Goal: Information Seeking & Learning: Learn about a topic

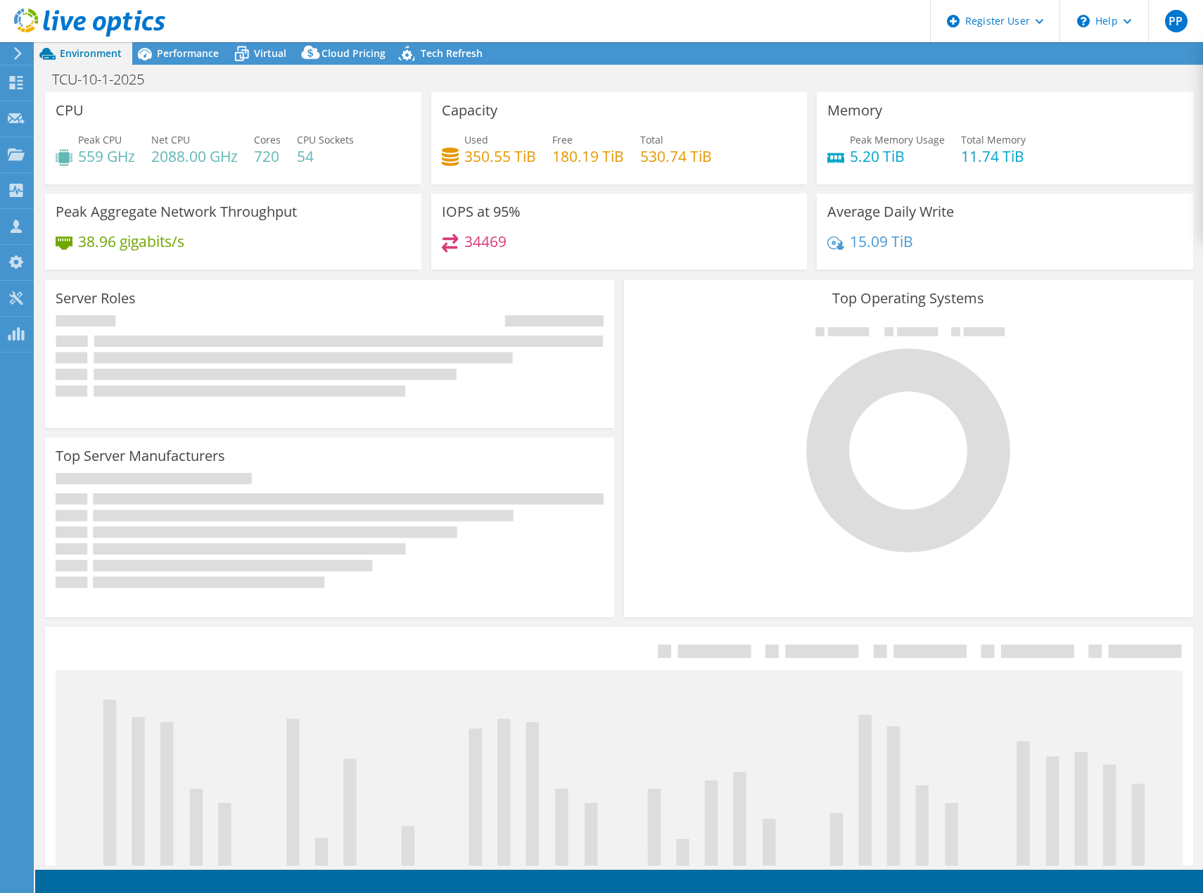
select select "USD"
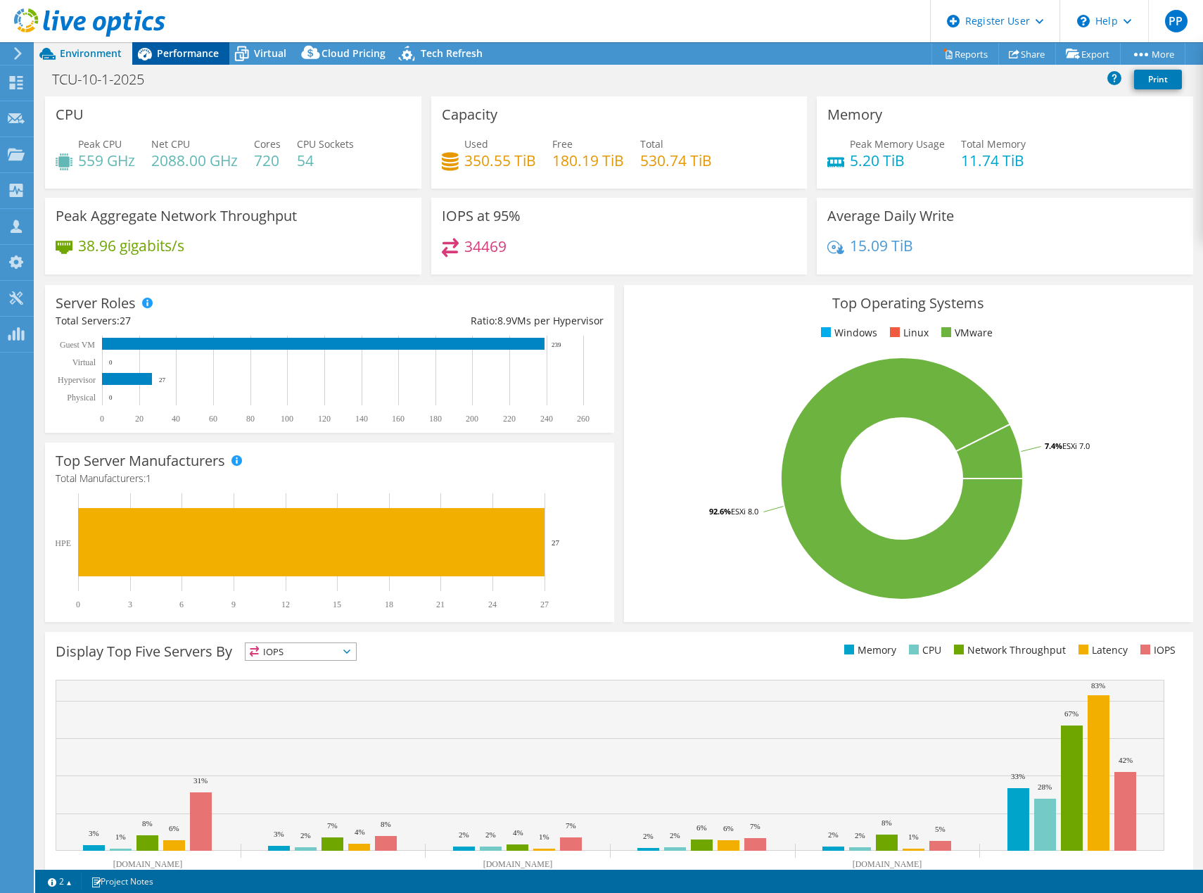
click at [184, 52] on span "Performance" at bounding box center [188, 52] width 62 height 13
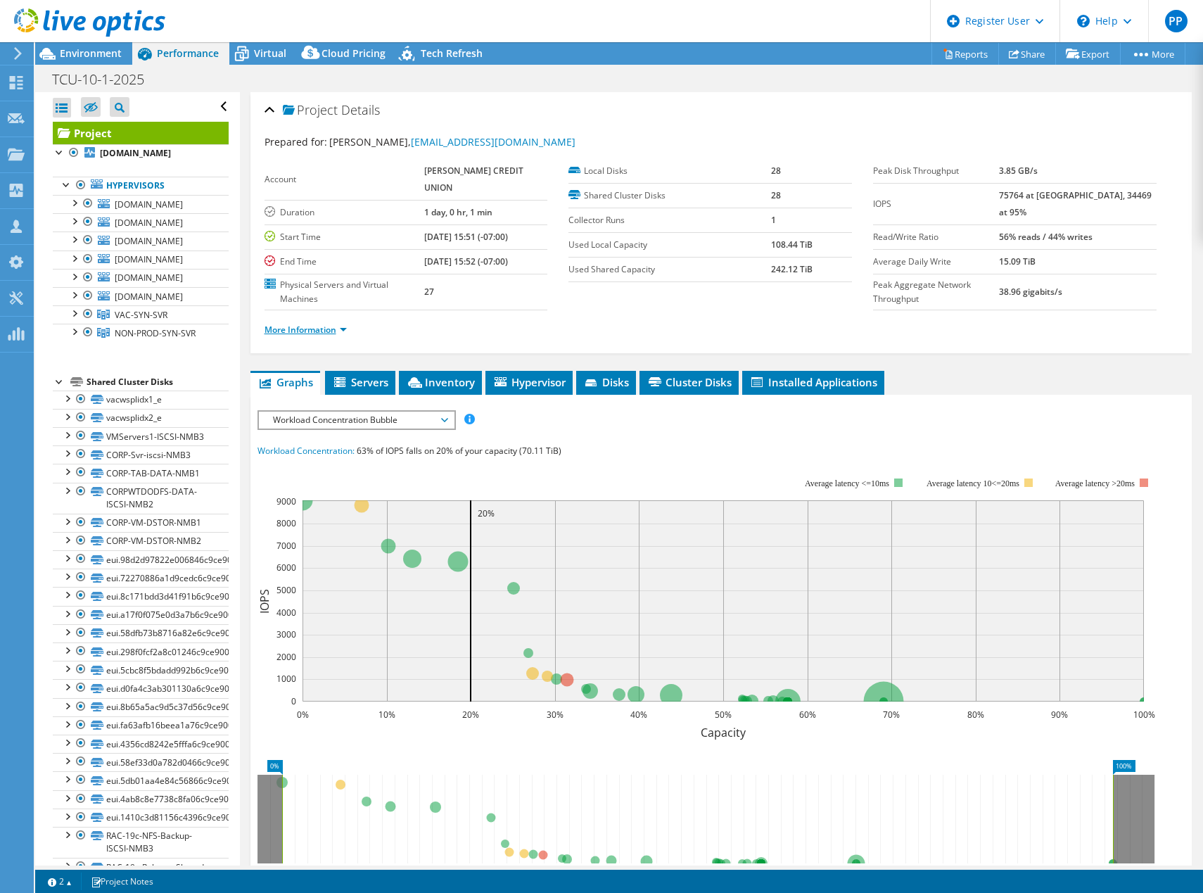
click at [303, 324] on link "More Information" at bounding box center [306, 330] width 82 height 12
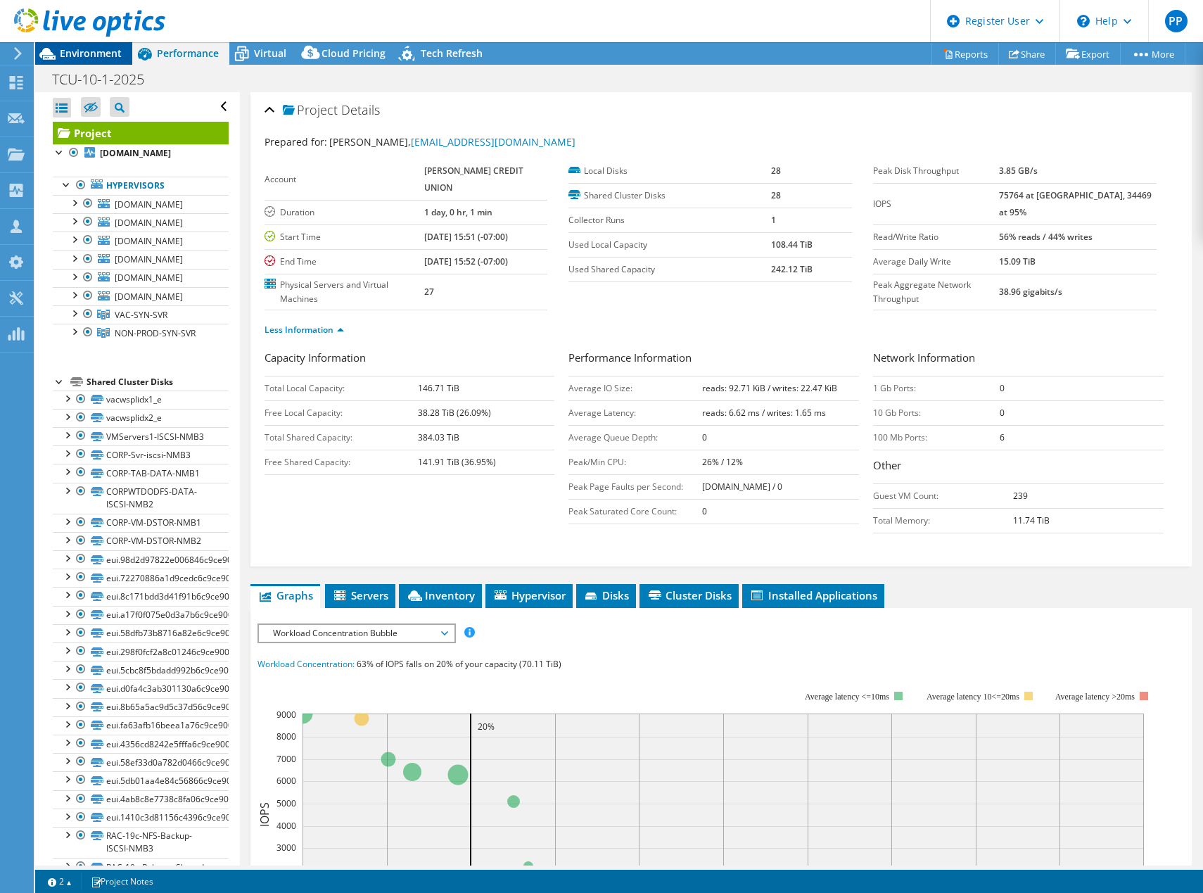
click at [107, 48] on span "Environment" at bounding box center [91, 52] width 62 height 13
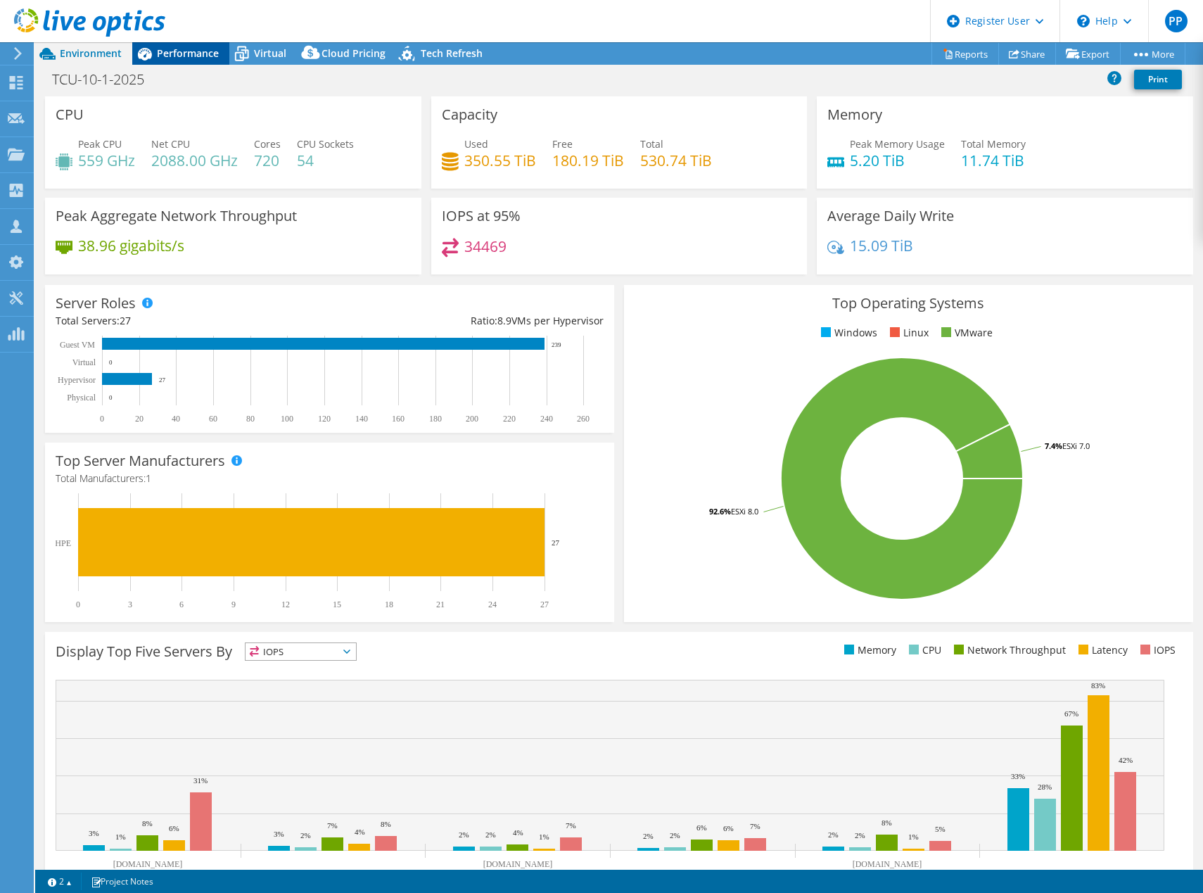
click at [168, 52] on span "Performance" at bounding box center [188, 52] width 62 height 13
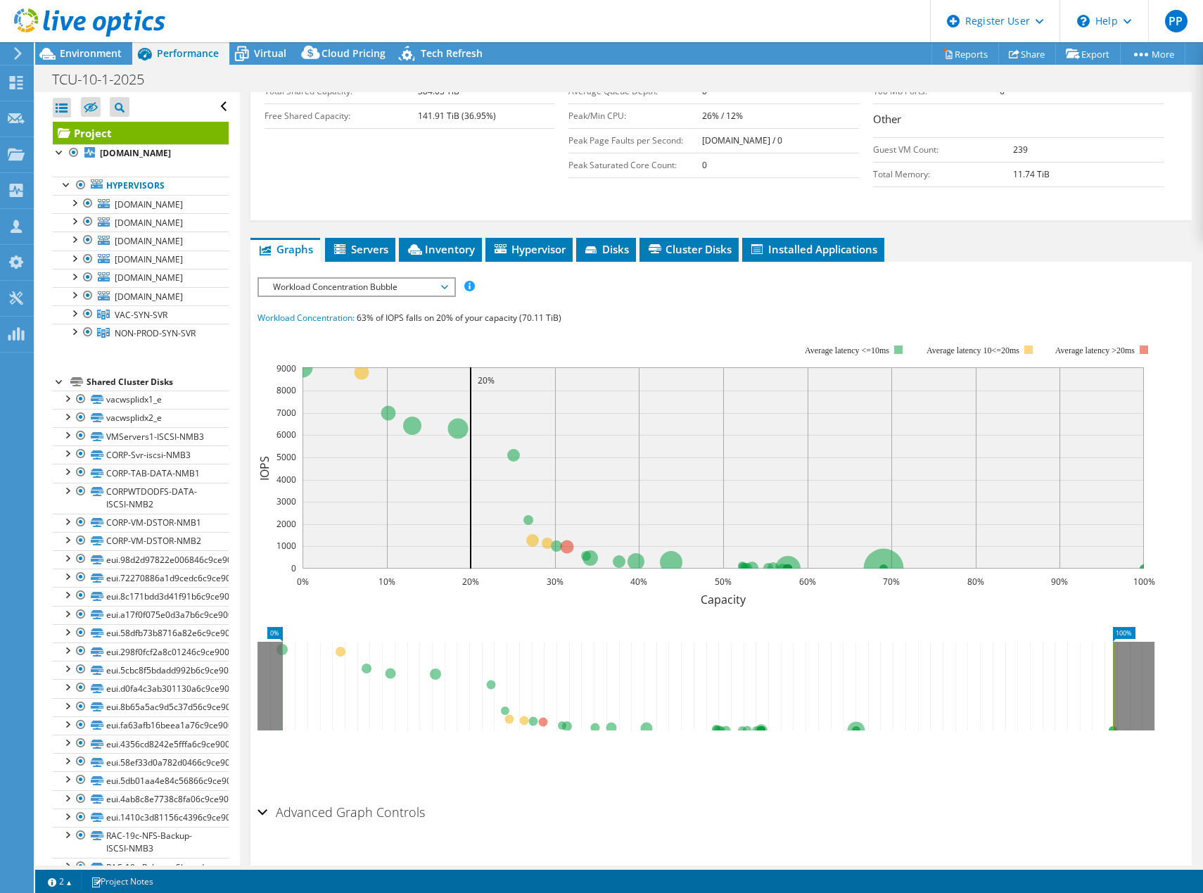
scroll to position [348, 0]
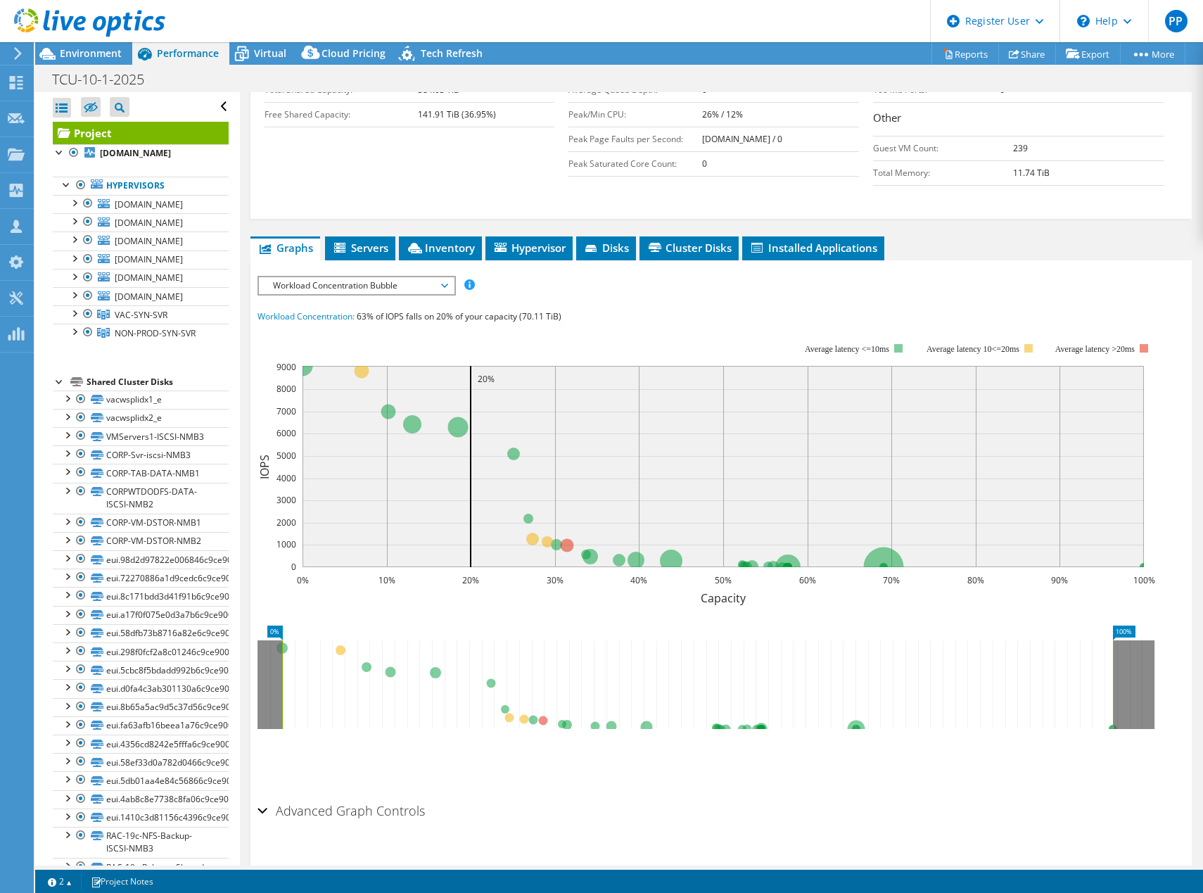
click at [415, 277] on span "Workload Concentration Bubble" at bounding box center [356, 285] width 181 height 17
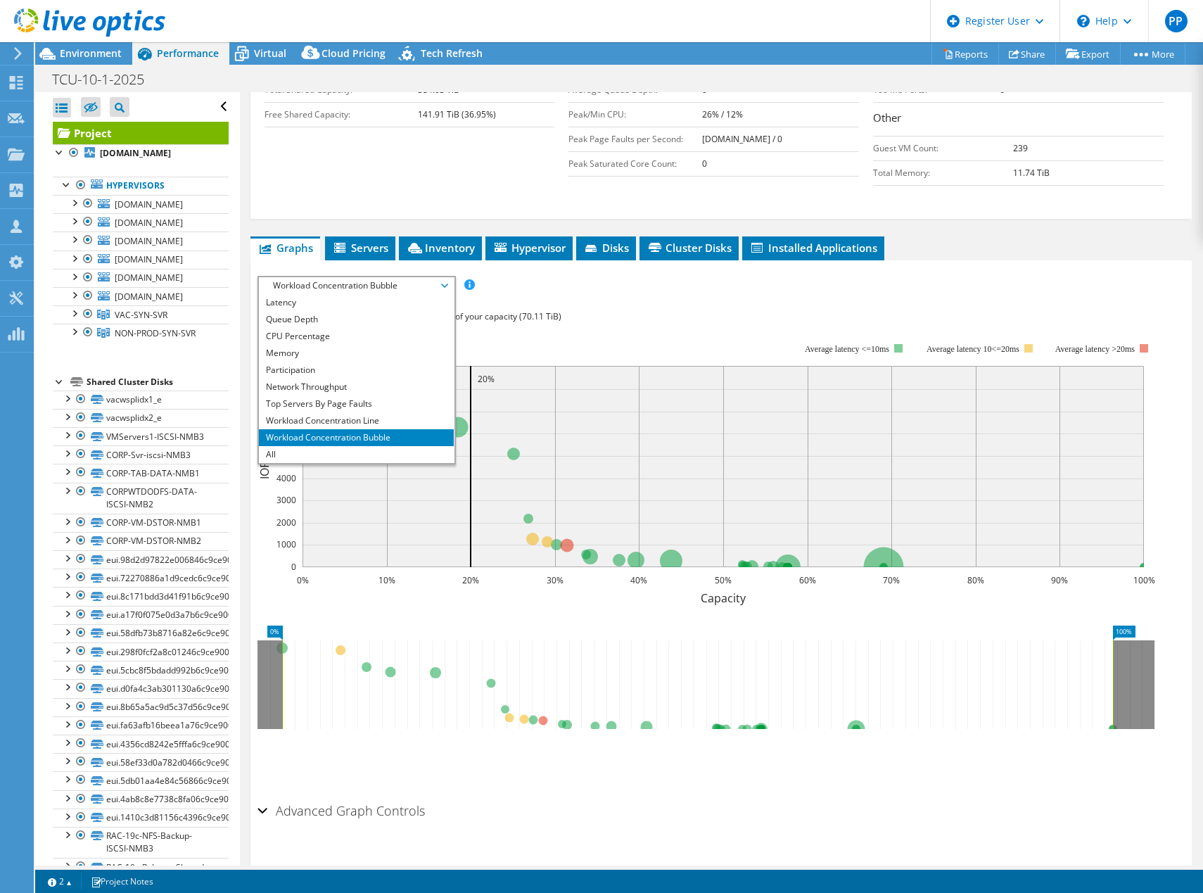
scroll to position [0, 0]
click at [652, 324] on rect at bounding box center [706, 464] width 898 height 281
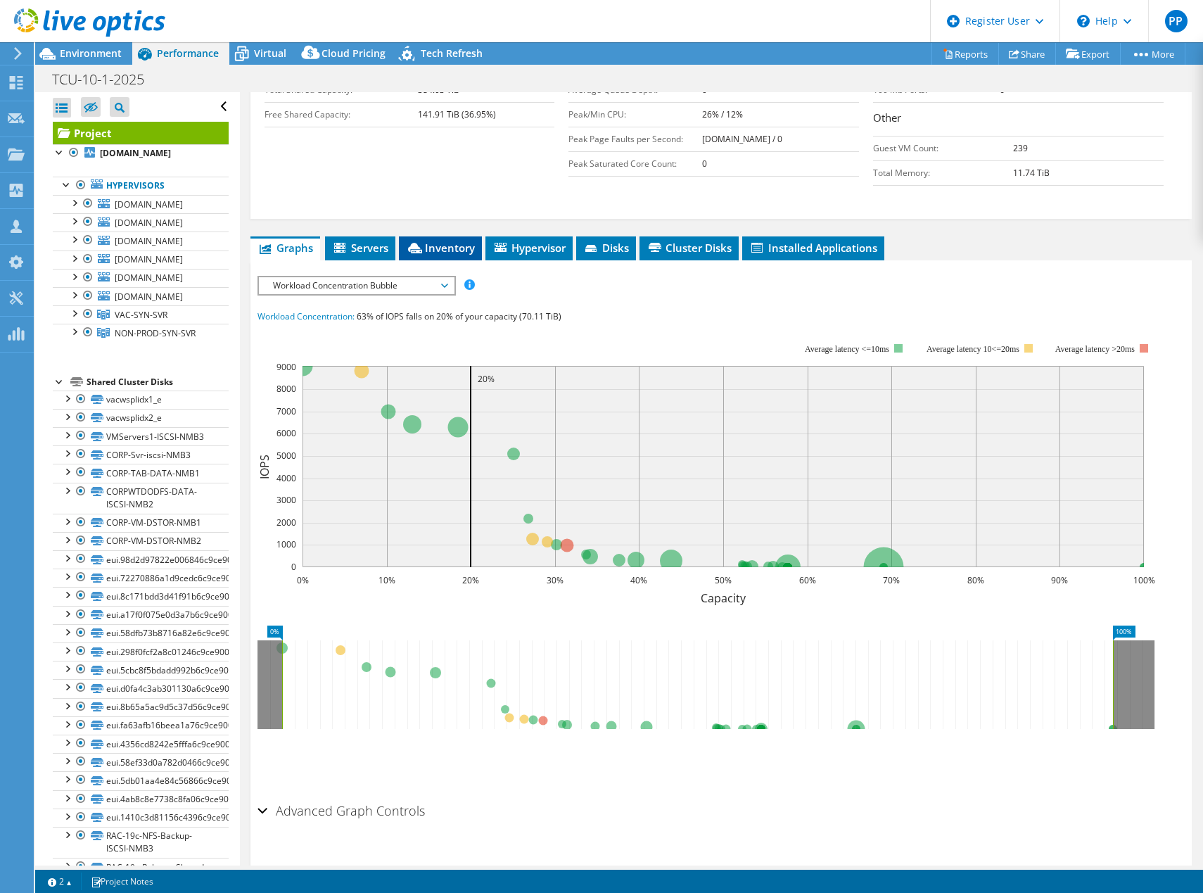
click at [443, 241] on span "Inventory" at bounding box center [440, 248] width 69 height 14
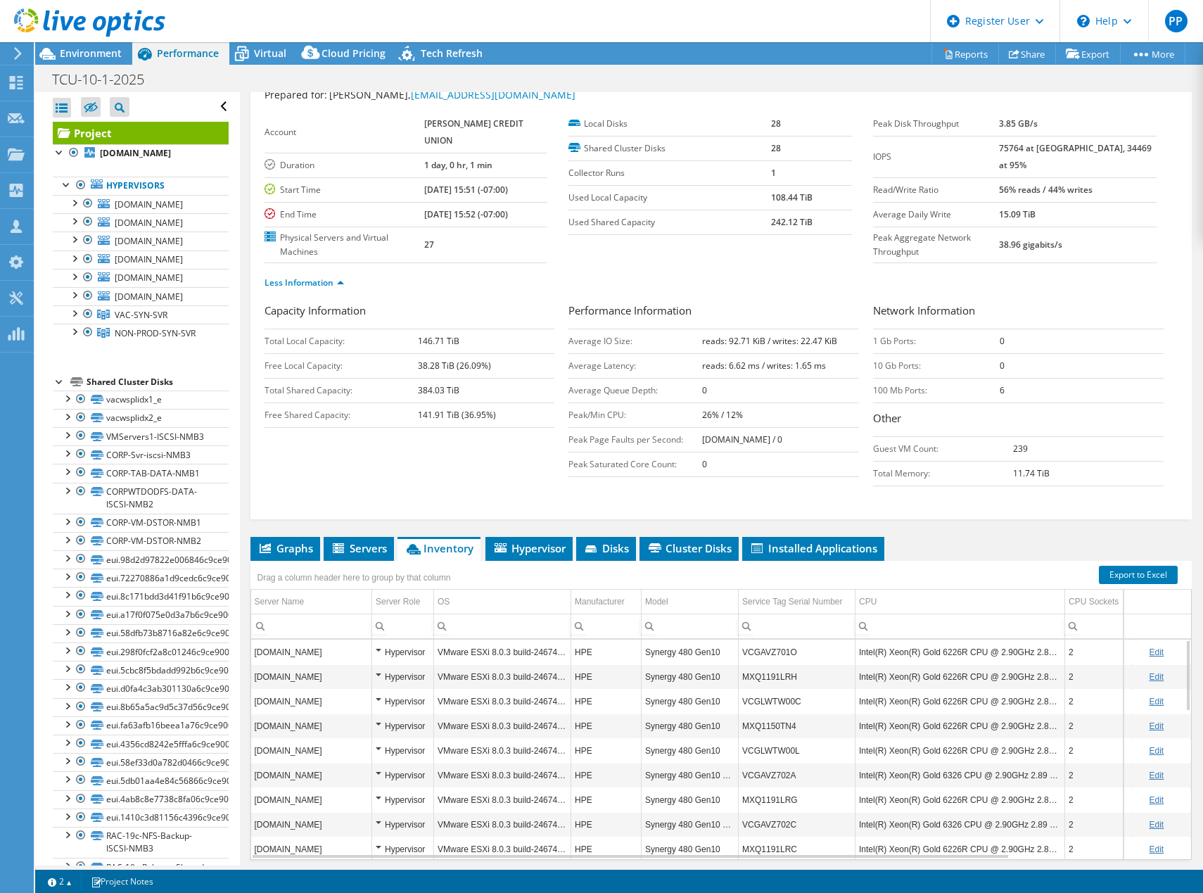
scroll to position [67, 0]
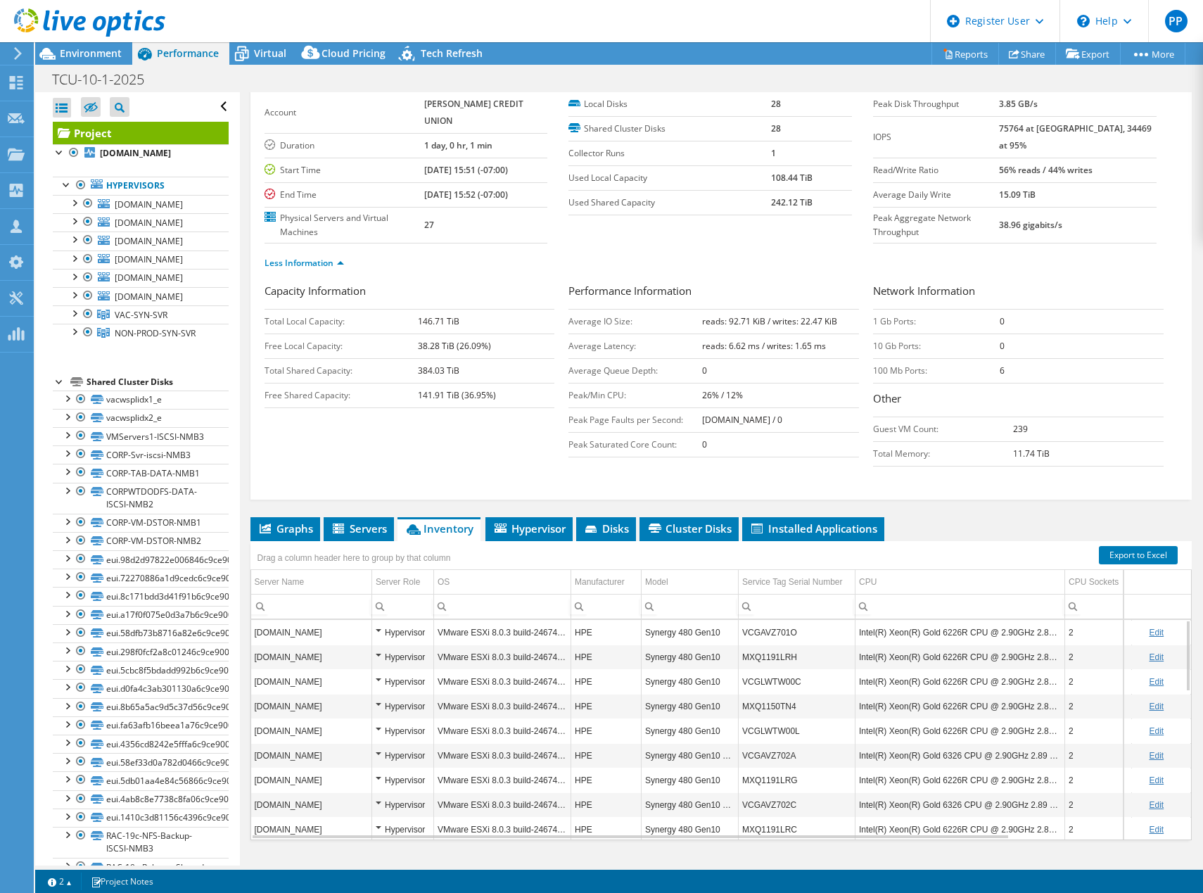
click at [485, 403] on div "Capacity Information Total Local Capacity: 146.71 TiB Free Local Capacity: 38.2…" at bounding box center [722, 378] width 914 height 191
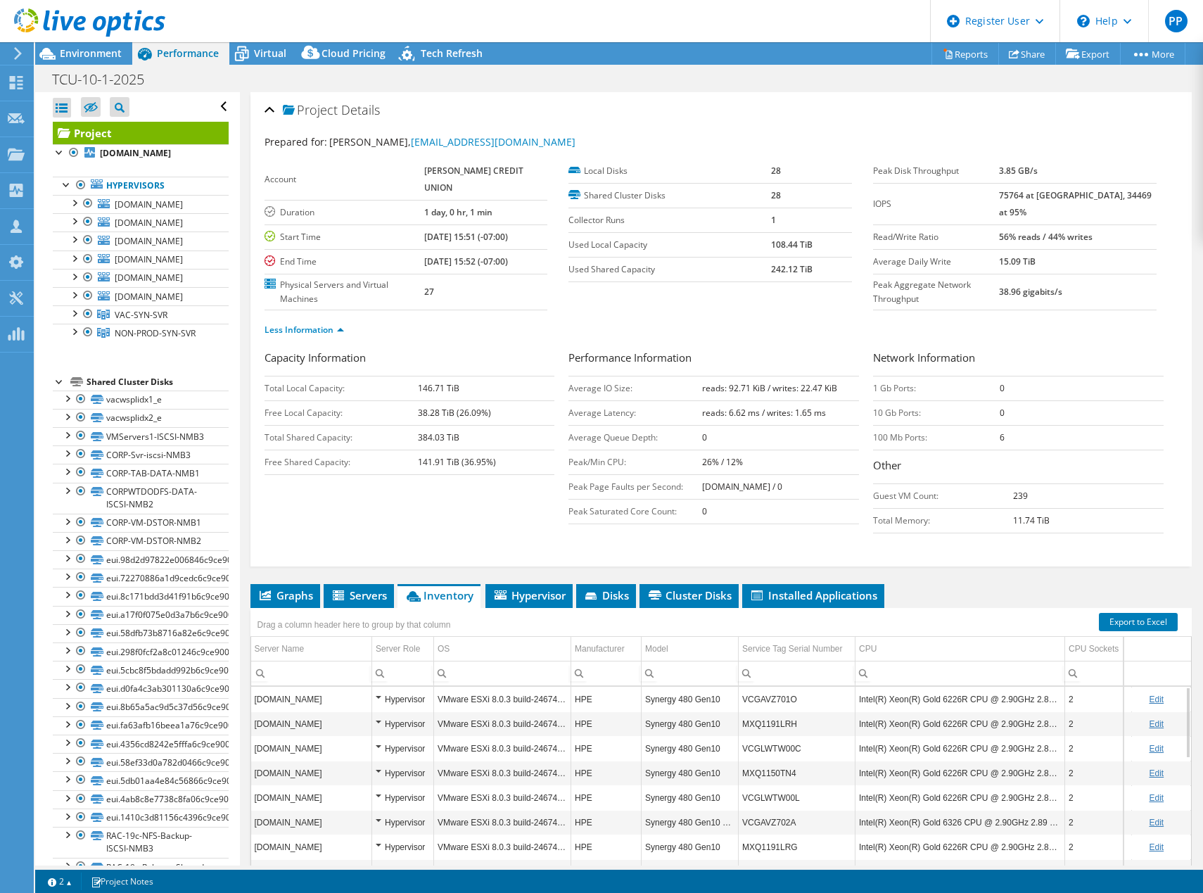
click at [450, 467] on div "Capacity Information Total Local Capacity: 146.71 TiB Free Local Capacity: 38.2…" at bounding box center [722, 445] width 914 height 191
